Goal: Task Accomplishment & Management: Complete application form

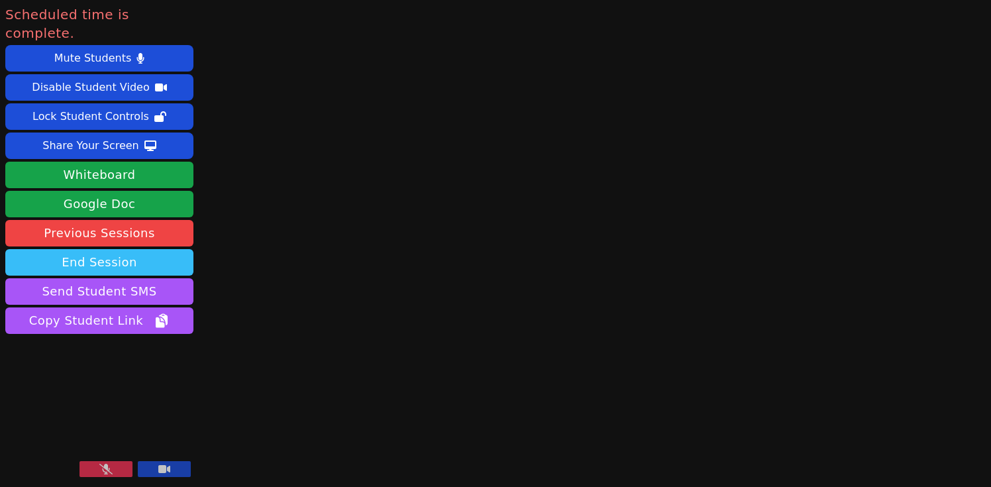
click at [107, 249] on button "End Session" at bounding box center [99, 262] width 188 height 27
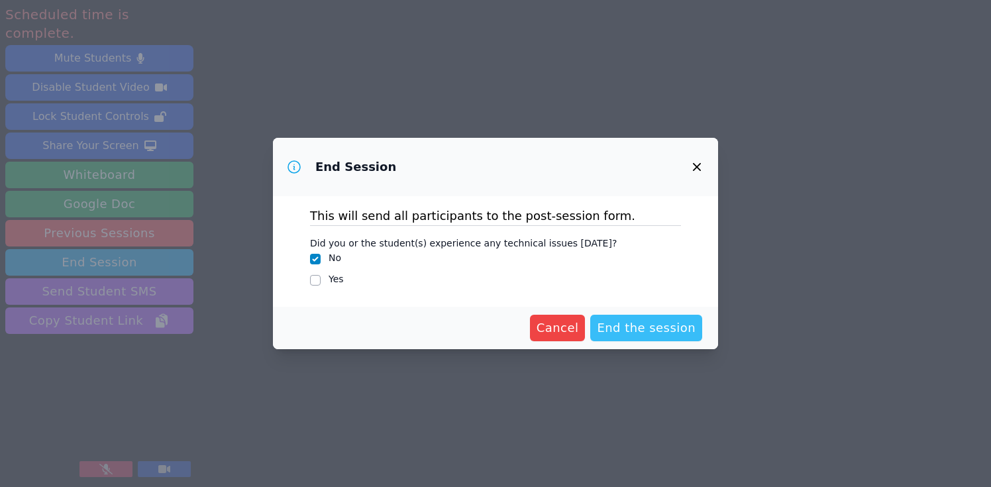
click at [657, 329] on span "End the session" at bounding box center [646, 328] width 99 height 19
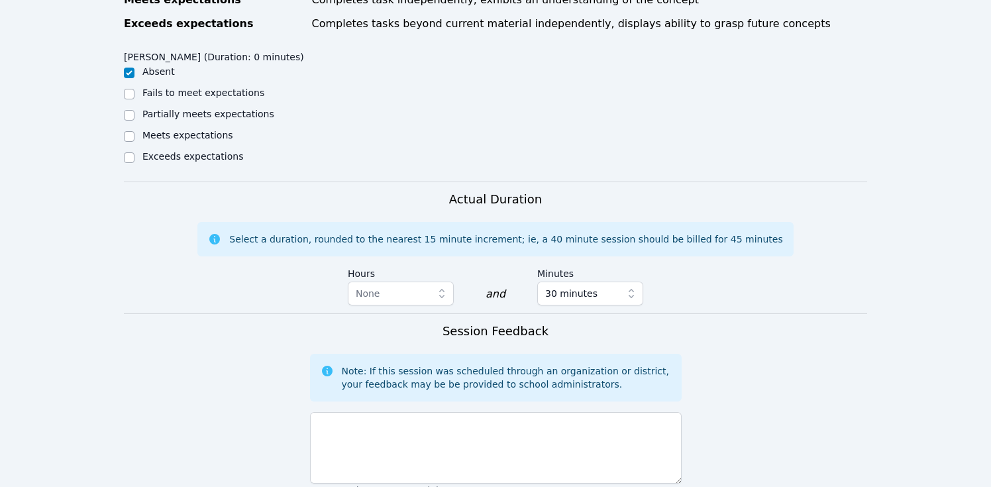
scroll to position [681, 0]
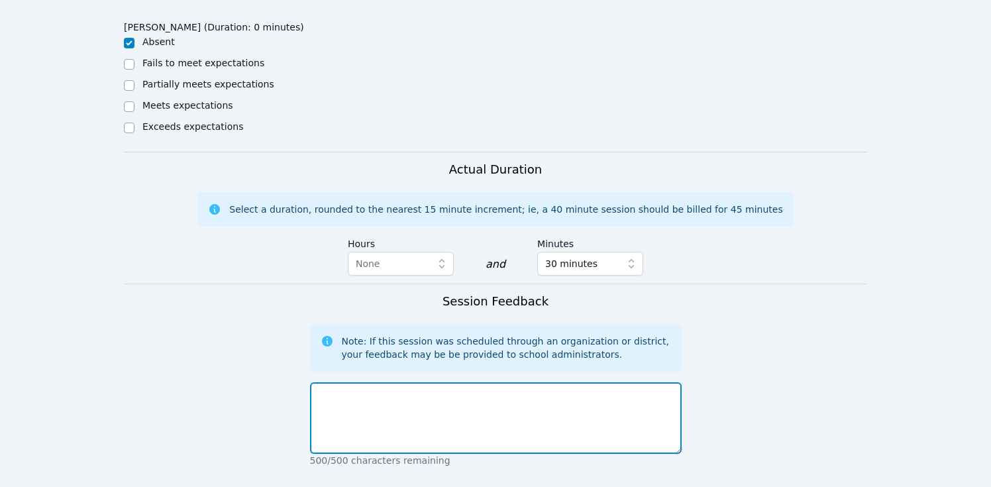
click at [550, 386] on textarea at bounding box center [496, 418] width 372 height 72
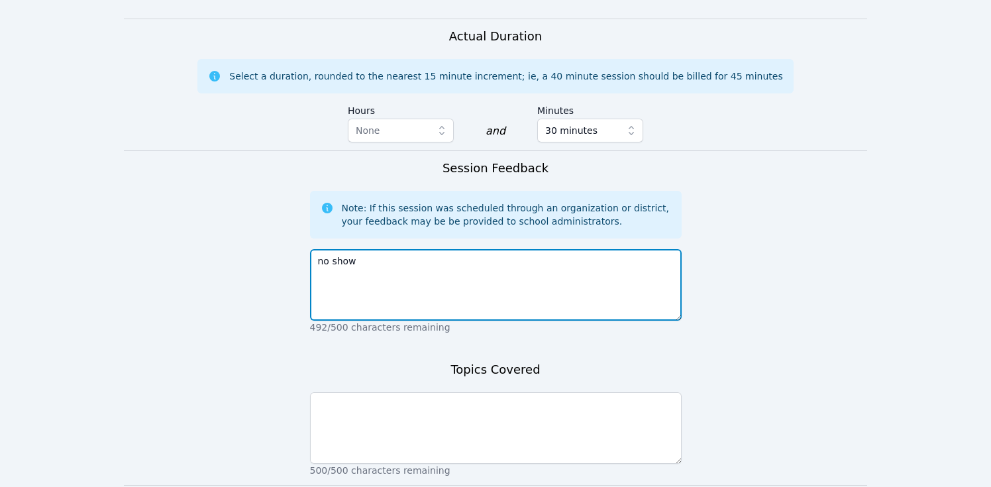
scroll to position [882, 0]
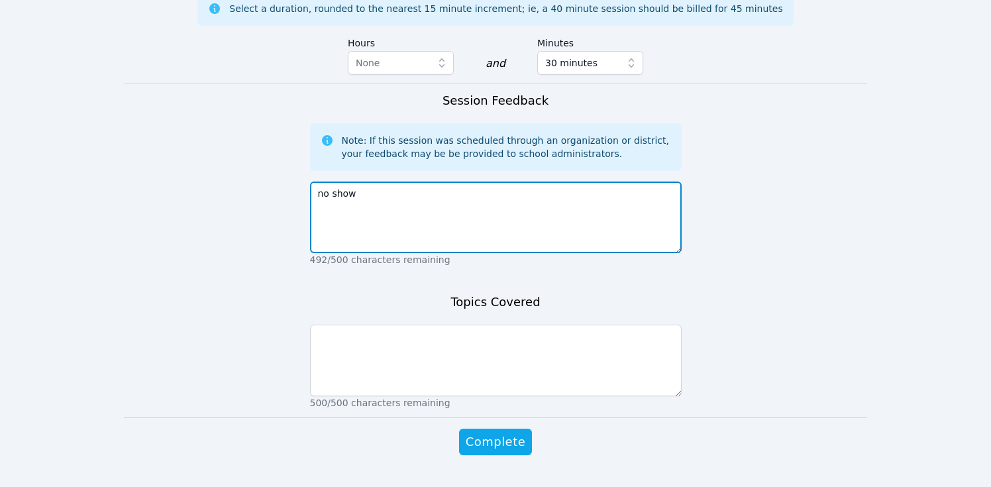
type textarea "no show"
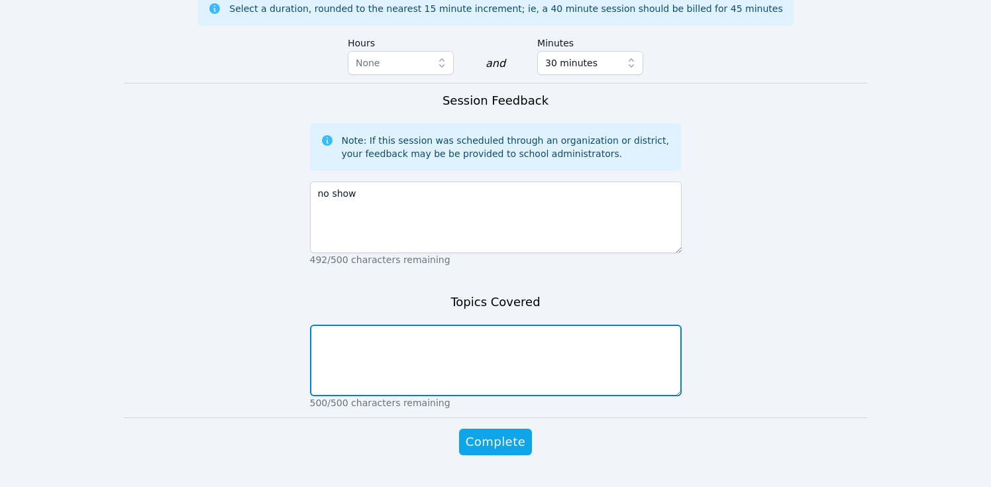
click at [532, 334] on textarea at bounding box center [496, 361] width 372 height 72
type textarea "none"
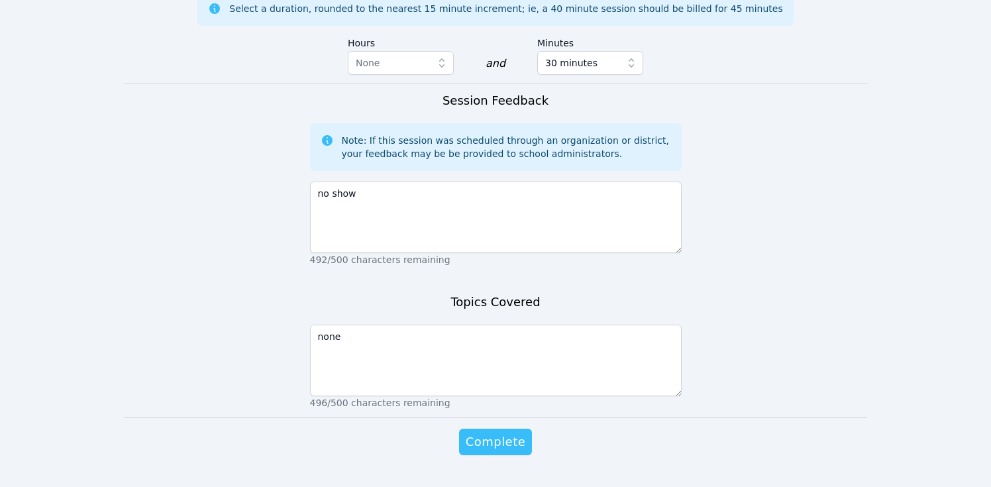
click at [507, 433] on span "Complete" at bounding box center [496, 442] width 60 height 19
